Goal: Task Accomplishment & Management: Use online tool/utility

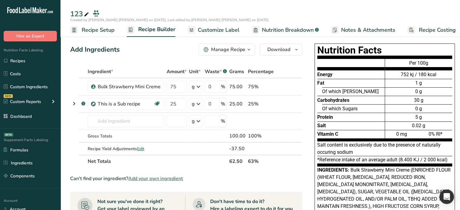
click at [279, 30] on span "Nutrition Breakdown" at bounding box center [288, 30] width 52 height 8
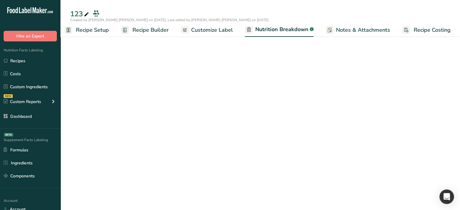
select select "Calories"
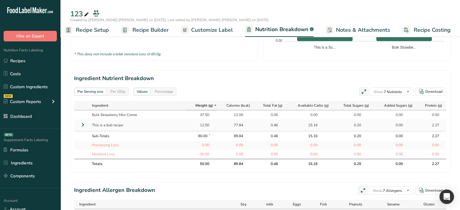
scroll to position [242, 0]
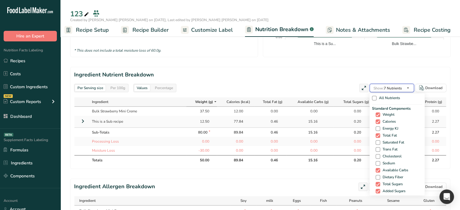
click at [408, 87] on icon "button" at bounding box center [408, 88] width 5 height 8
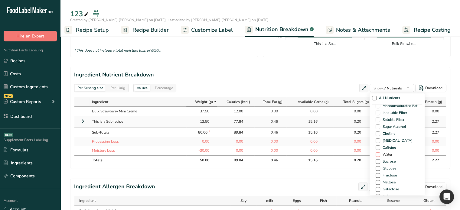
click at [378, 154] on span at bounding box center [378, 154] width 5 height 5
click at [378, 154] on input "Water" at bounding box center [378, 155] width 4 height 4
checkbox input "true"
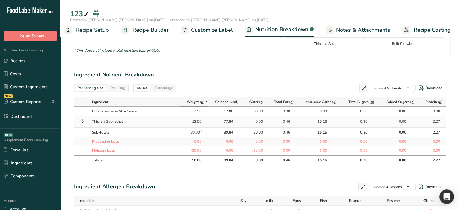
click at [334, 145] on td "0.00" at bounding box center [320, 141] width 44 height 9
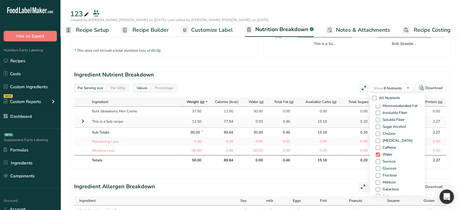
scroll to position [354, 0]
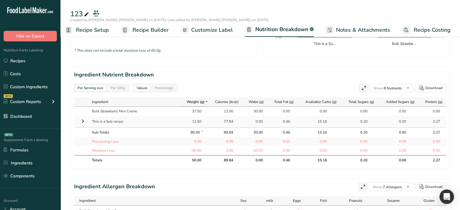
click at [84, 119] on icon at bounding box center [82, 121] width 7 height 11
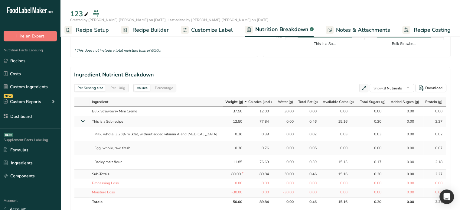
drag, startPoint x: 146, startPoint y: 30, endPoint x: 214, endPoint y: 73, distance: 81.4
click at [146, 30] on span "Recipe Builder" at bounding box center [151, 30] width 36 height 8
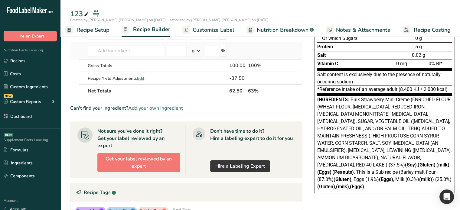
scroll to position [1, 0]
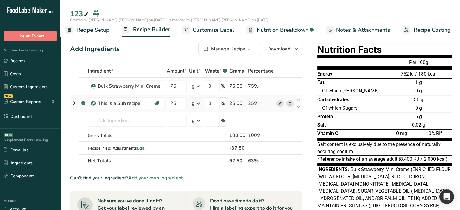
click at [279, 103] on icon at bounding box center [280, 103] width 4 height 6
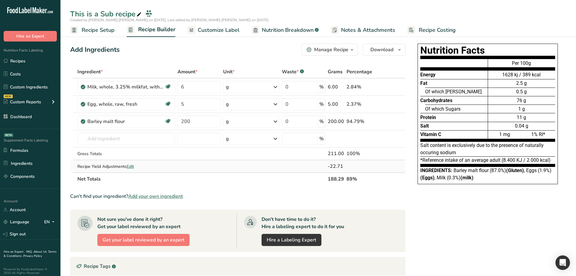
click at [132, 166] on span "Edit" at bounding box center [130, 166] width 7 height 6
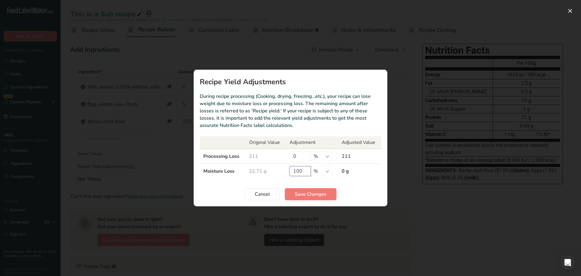
click at [296, 170] on input "100" at bounding box center [300, 171] width 21 height 10
type input "50"
click at [318, 192] on span "Save Changes" at bounding box center [311, 193] width 32 height 7
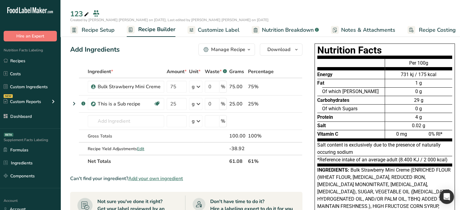
click at [287, 27] on span "Nutrition Breakdown" at bounding box center [288, 30] width 52 height 8
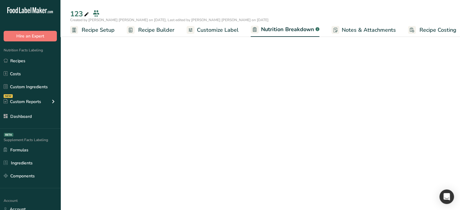
scroll to position [0, 6]
select select "Calories"
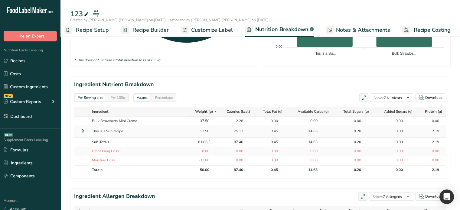
scroll to position [242, 0]
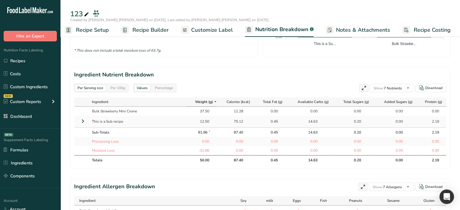
click at [82, 120] on icon at bounding box center [82, 121] width 7 height 11
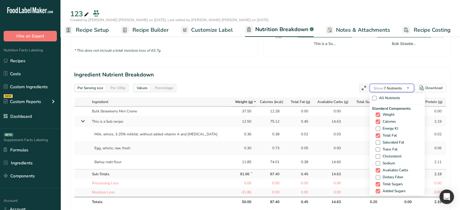
click at [398, 88] on span "Show: 7 Nutrients" at bounding box center [388, 88] width 28 height 5
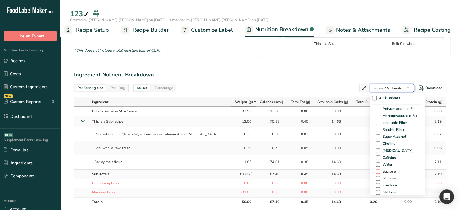
scroll to position [363, 0]
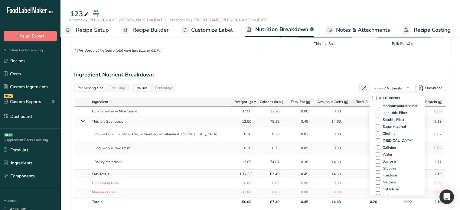
click at [377, 152] on span at bounding box center [378, 154] width 5 height 5
click at [377, 153] on input "Water" at bounding box center [378, 155] width 4 height 4
checkbox input "true"
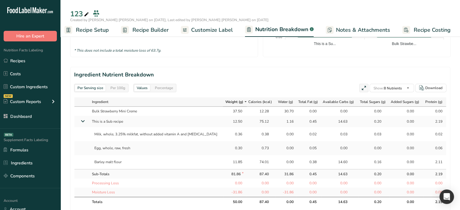
click at [303, 151] on td "0.05" at bounding box center [308, 148] width 25 height 14
click at [283, 132] on div "0.00" at bounding box center [286, 134] width 15 height 5
click at [284, 149] on div "0.00" at bounding box center [286, 148] width 15 height 5
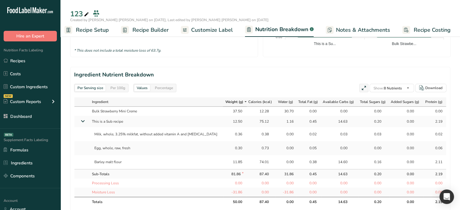
click at [283, 158] on td "0.00" at bounding box center [286, 162] width 21 height 14
click at [283, 149] on div "0.00" at bounding box center [286, 148] width 15 height 5
